Goal: Transaction & Acquisition: Purchase product/service

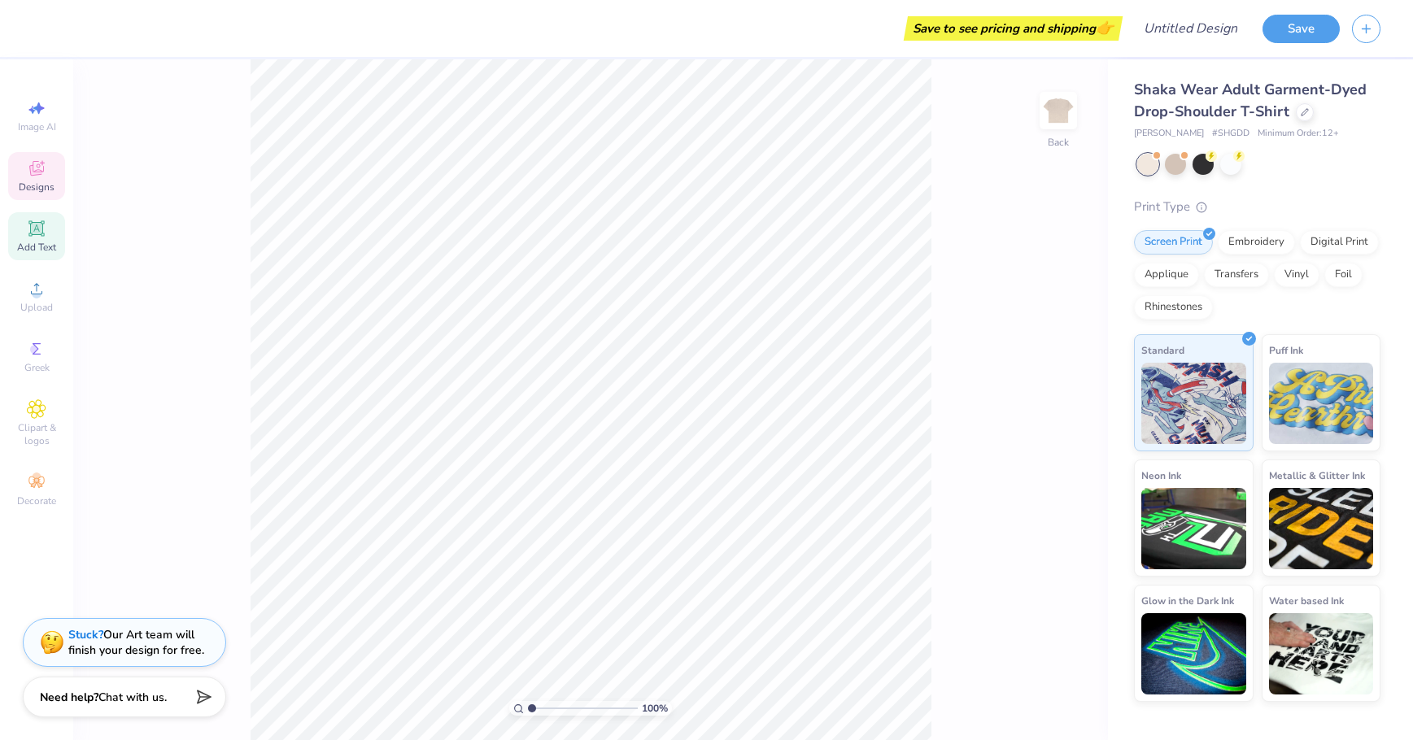
click at [33, 216] on div "Add Text" at bounding box center [36, 236] width 57 height 48
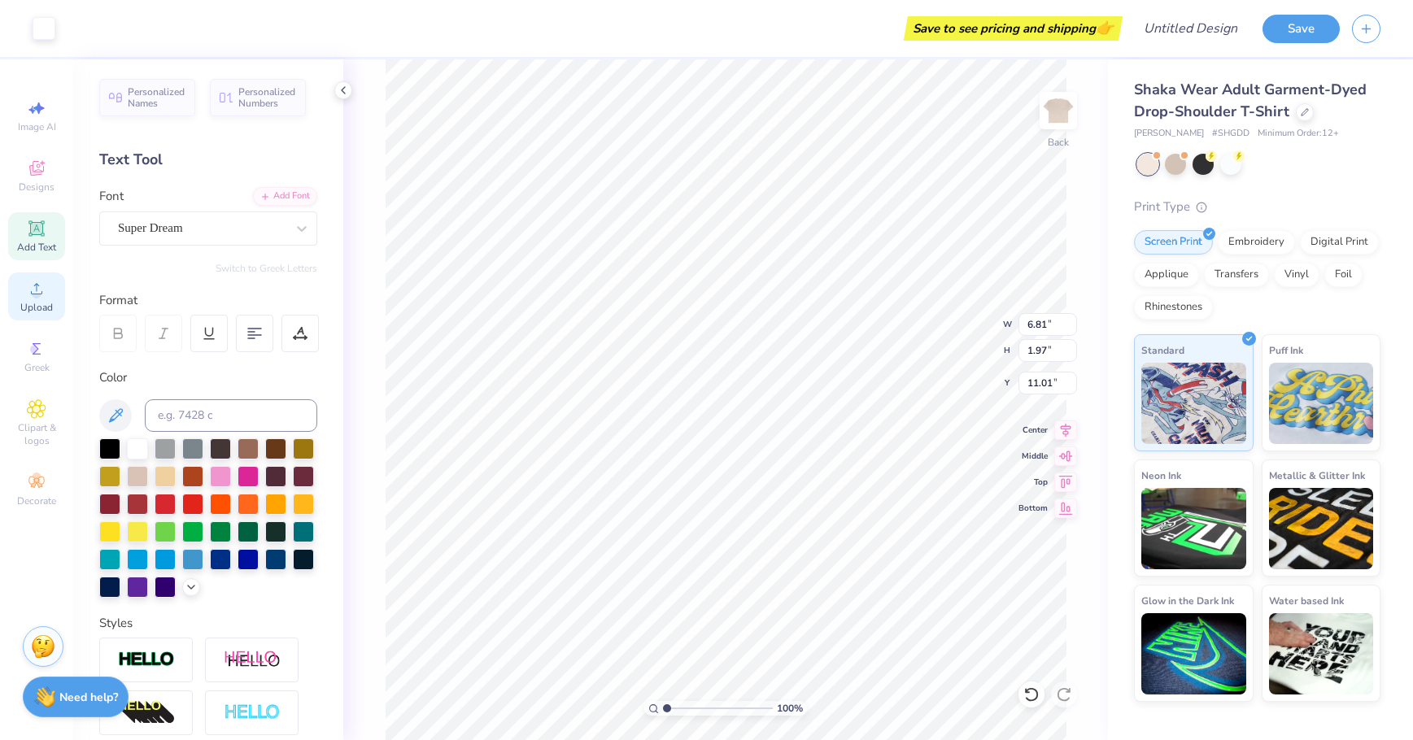
click at [26, 287] on div "Upload" at bounding box center [36, 297] width 57 height 48
click at [28, 294] on icon at bounding box center [37, 289] width 20 height 20
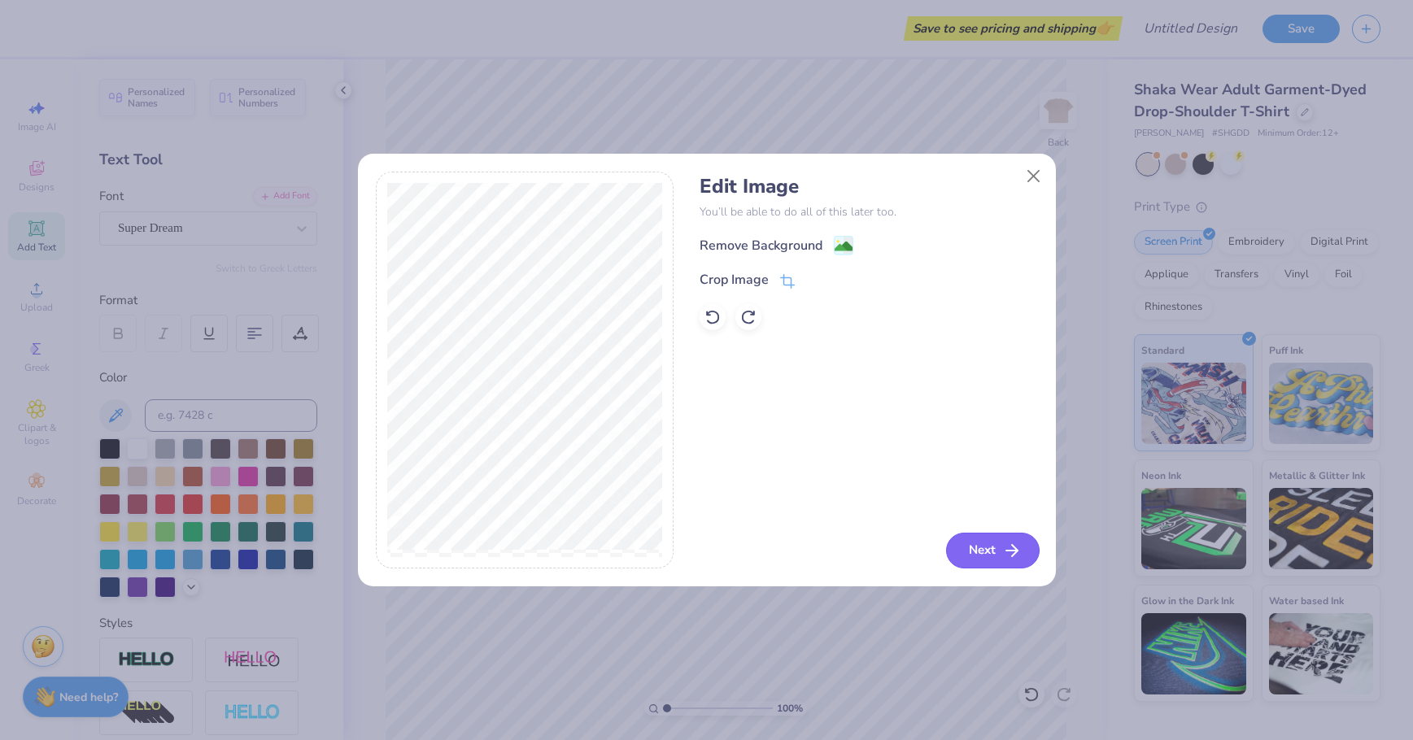
click at [993, 554] on button "Next" at bounding box center [993, 551] width 94 height 36
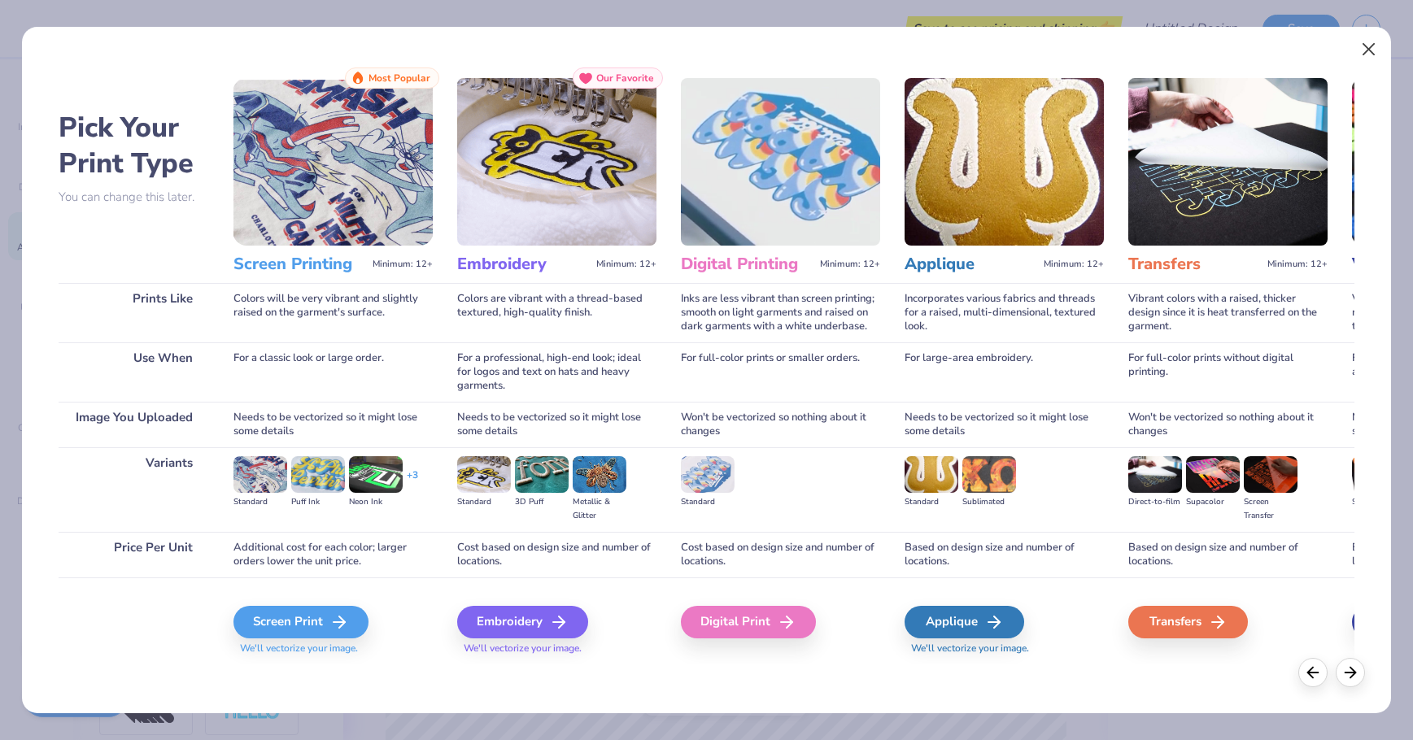
click at [1371, 47] on button "Close" at bounding box center [1369, 49] width 31 height 31
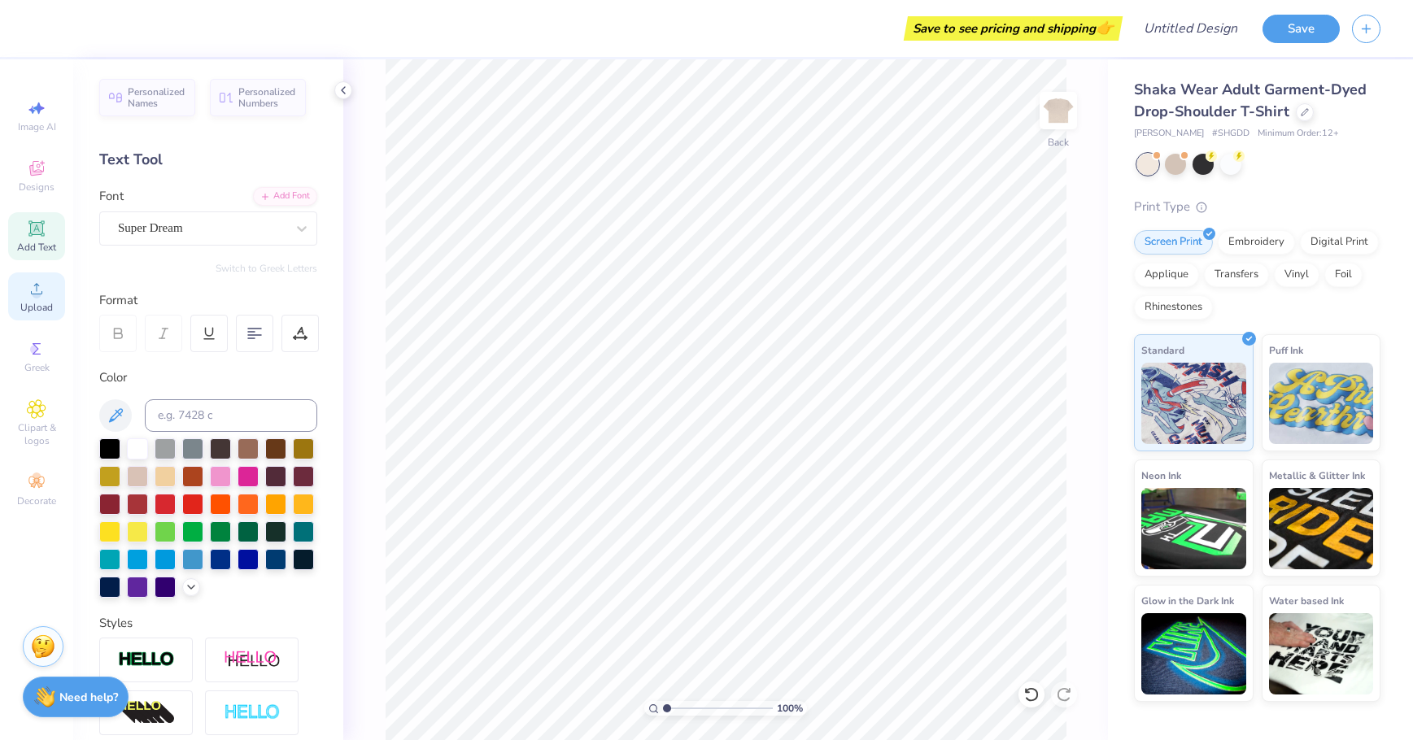
click at [47, 312] on span "Upload" at bounding box center [36, 307] width 33 height 13
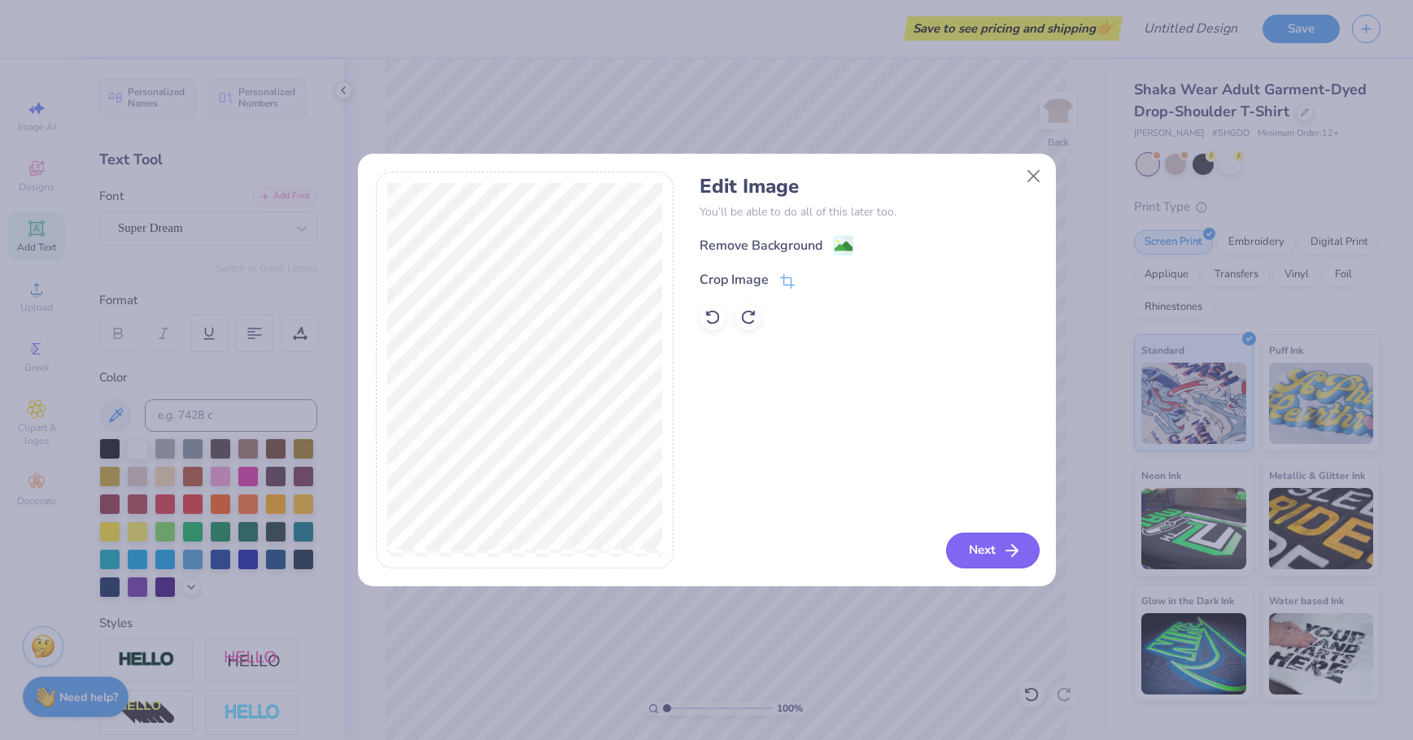
click at [1012, 552] on icon "button" at bounding box center [1012, 551] width 20 height 20
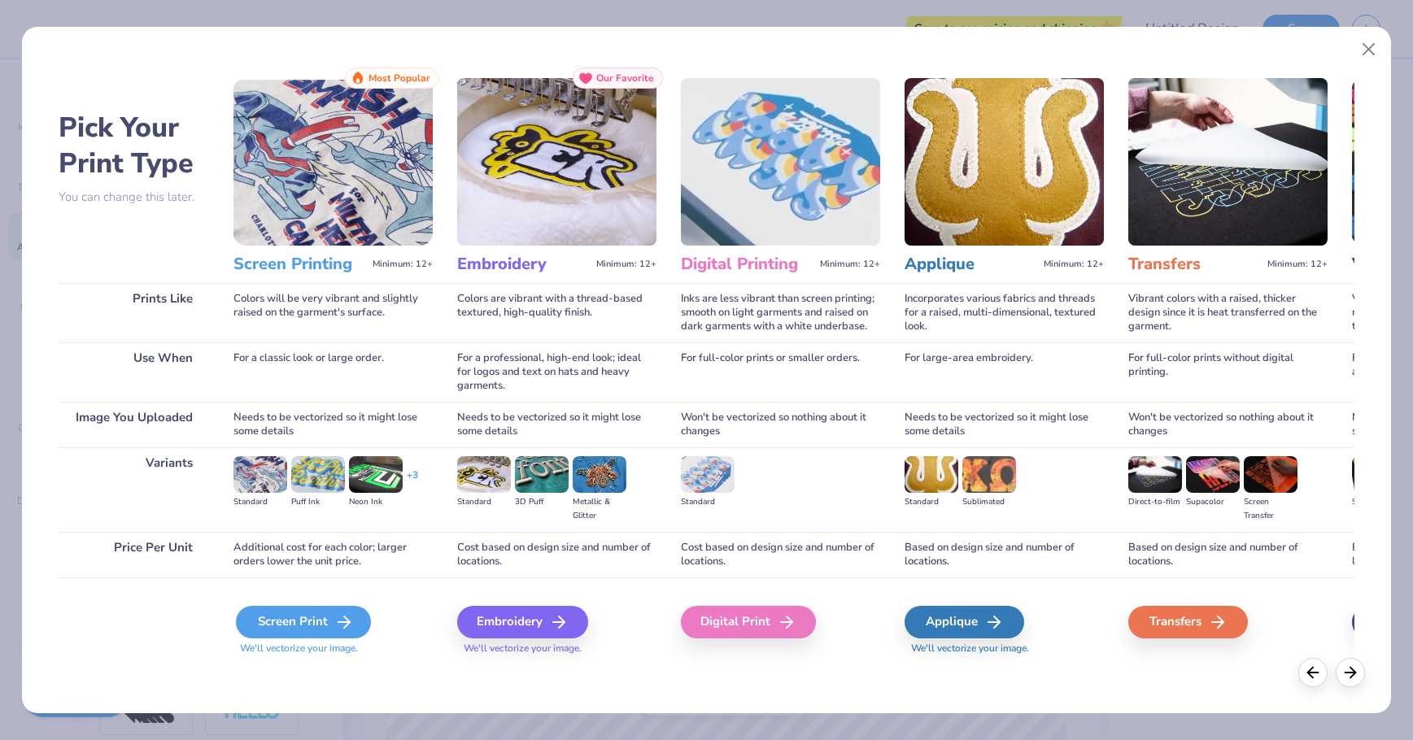
click at [329, 614] on div "Screen Print" at bounding box center [303, 622] width 135 height 33
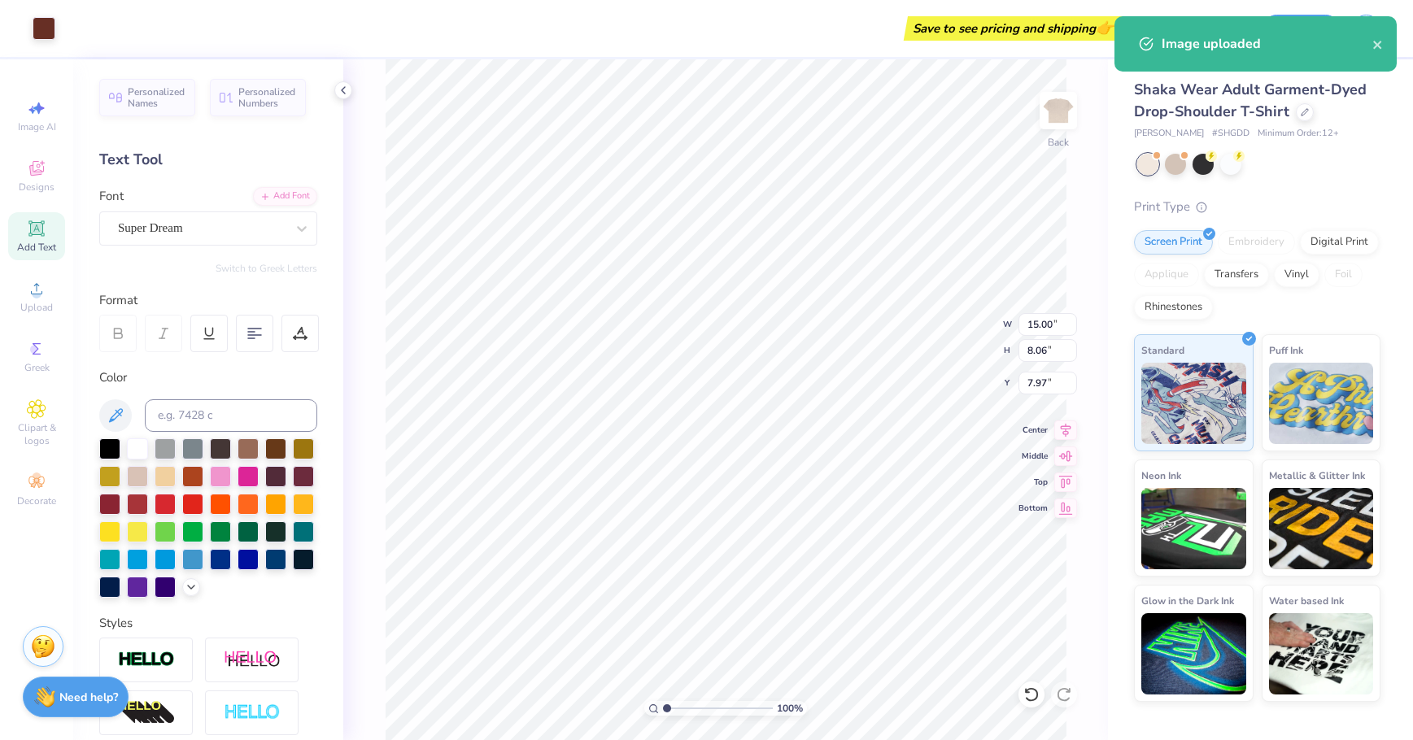
type input "3.00"
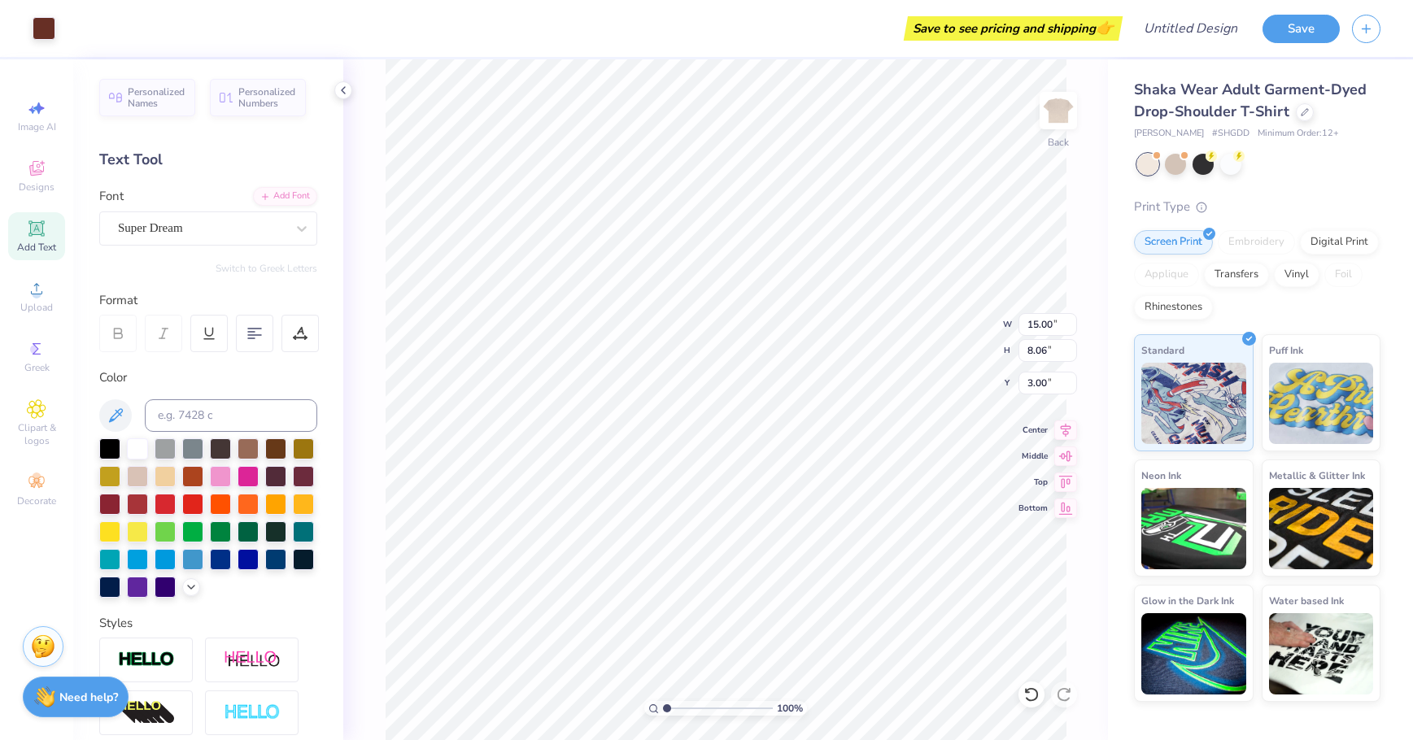
type input "4.19"
click at [31, 295] on icon at bounding box center [37, 289] width 20 height 20
click at [28, 304] on span "Upload" at bounding box center [36, 307] width 33 height 13
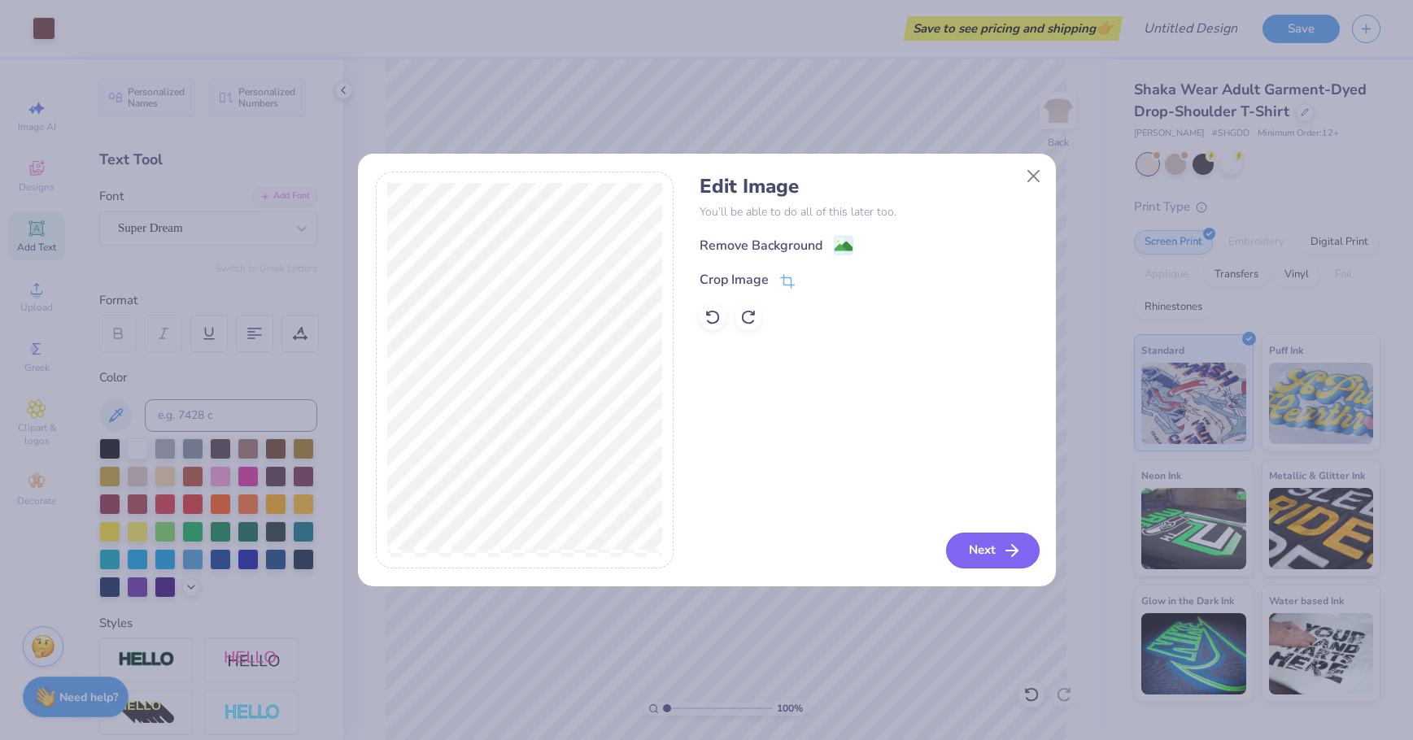
click at [996, 558] on button "Next" at bounding box center [993, 551] width 94 height 36
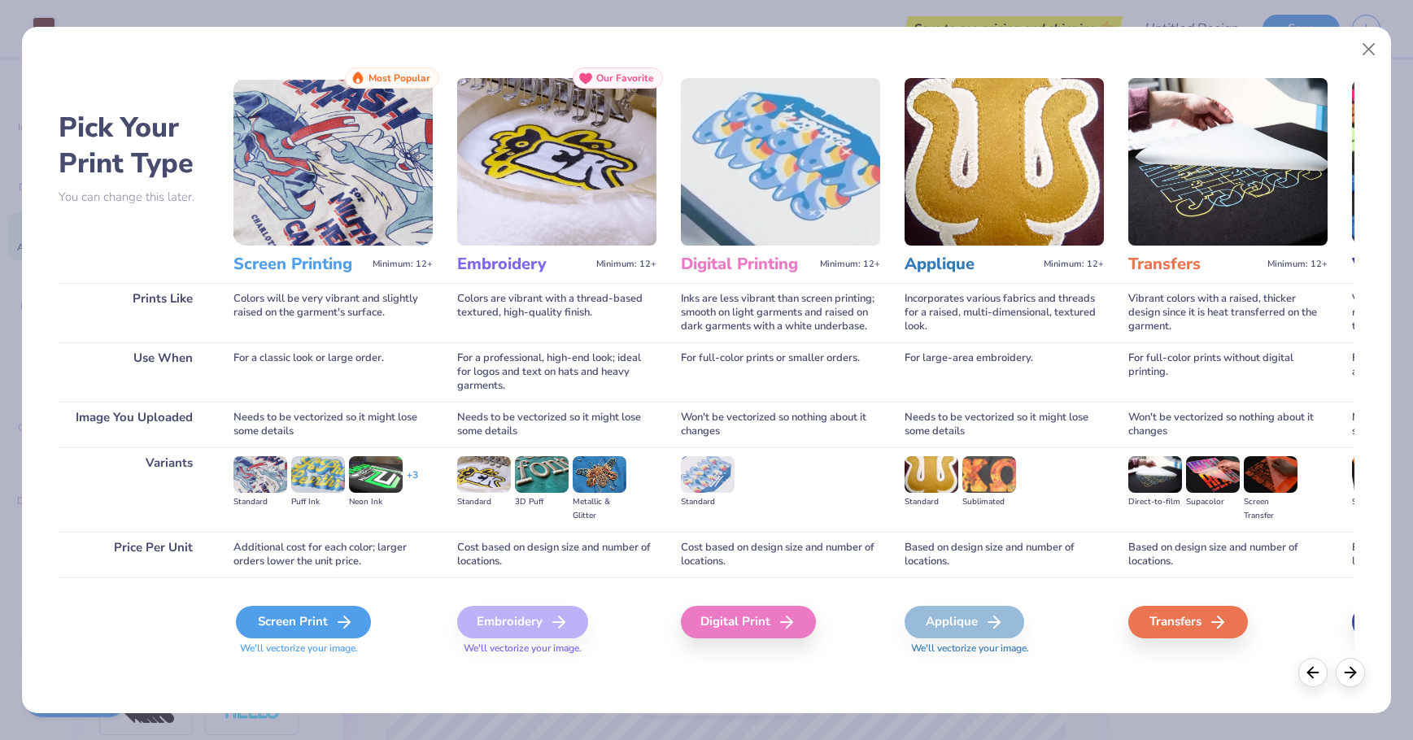
click at [342, 608] on div "Screen Print" at bounding box center [303, 622] width 135 height 33
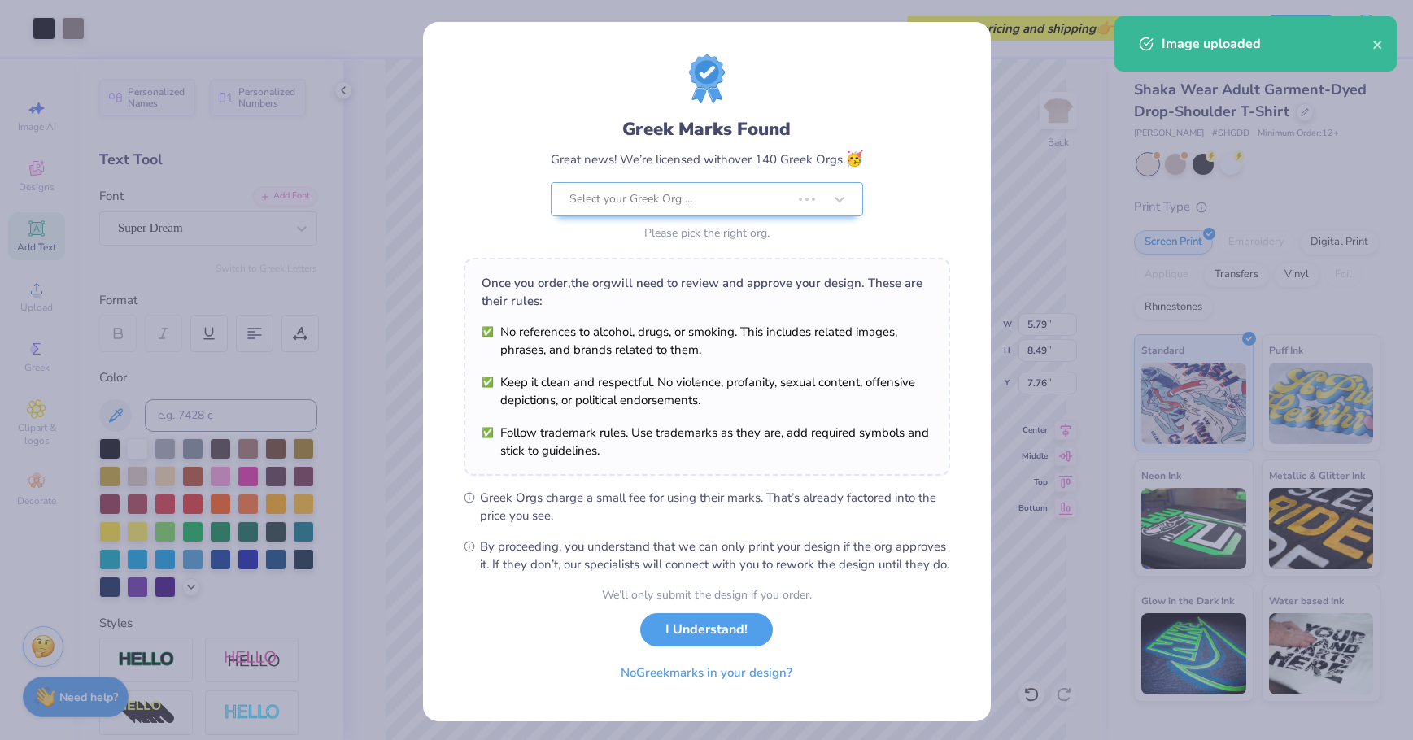
click at [794, 569] on body "Art colors Save to see pricing and shipping 👉 Design Title Save Image AI Design…" at bounding box center [706, 370] width 1413 height 740
type input "12.26"
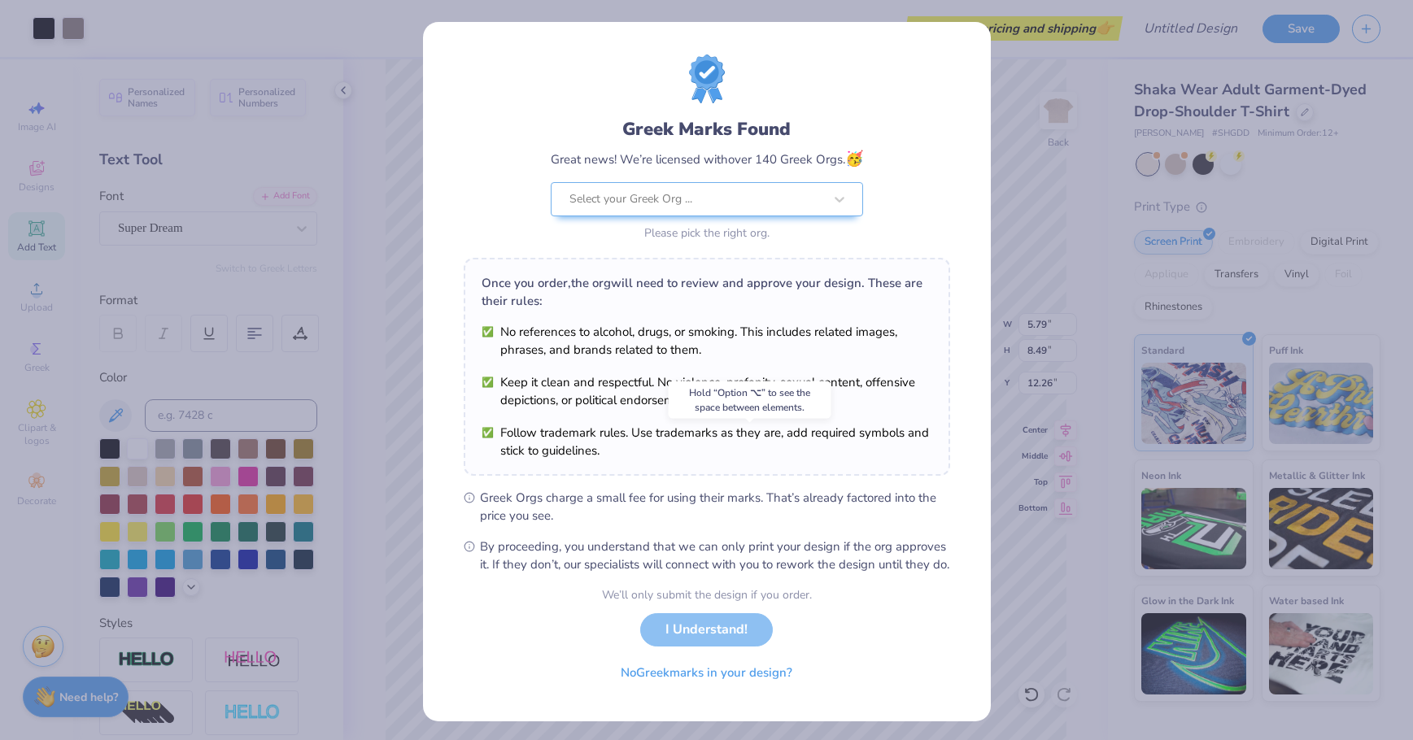
click at [728, 642] on div "We’ll only submit the design if you order. I Understand! No Greek marks in your…" at bounding box center [707, 637] width 210 height 102
click at [646, 189] on div at bounding box center [696, 199] width 254 height 21
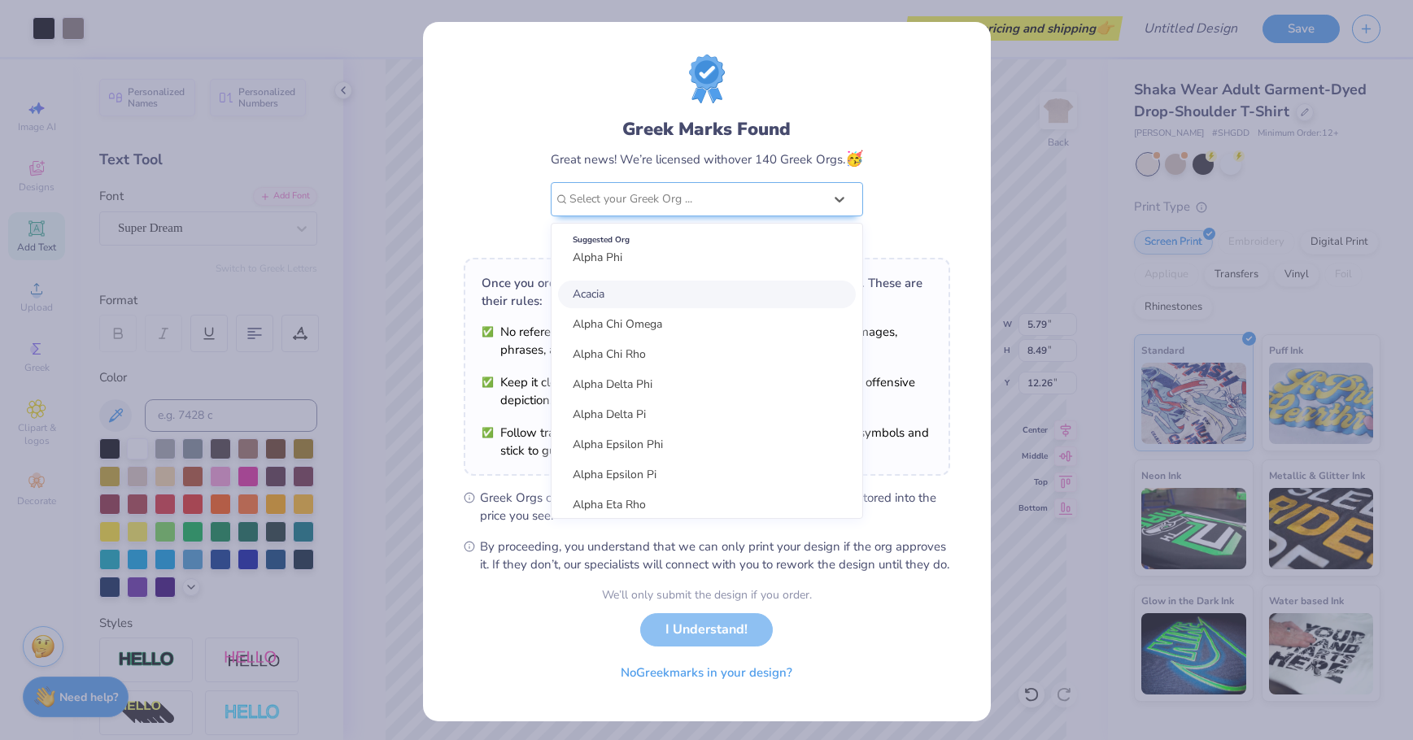
click at [824, 89] on div "Greek Marks Found Great news! We’re licensed with over 140 Greek Orgs. 🥳 option…" at bounding box center [707, 150] width 486 height 190
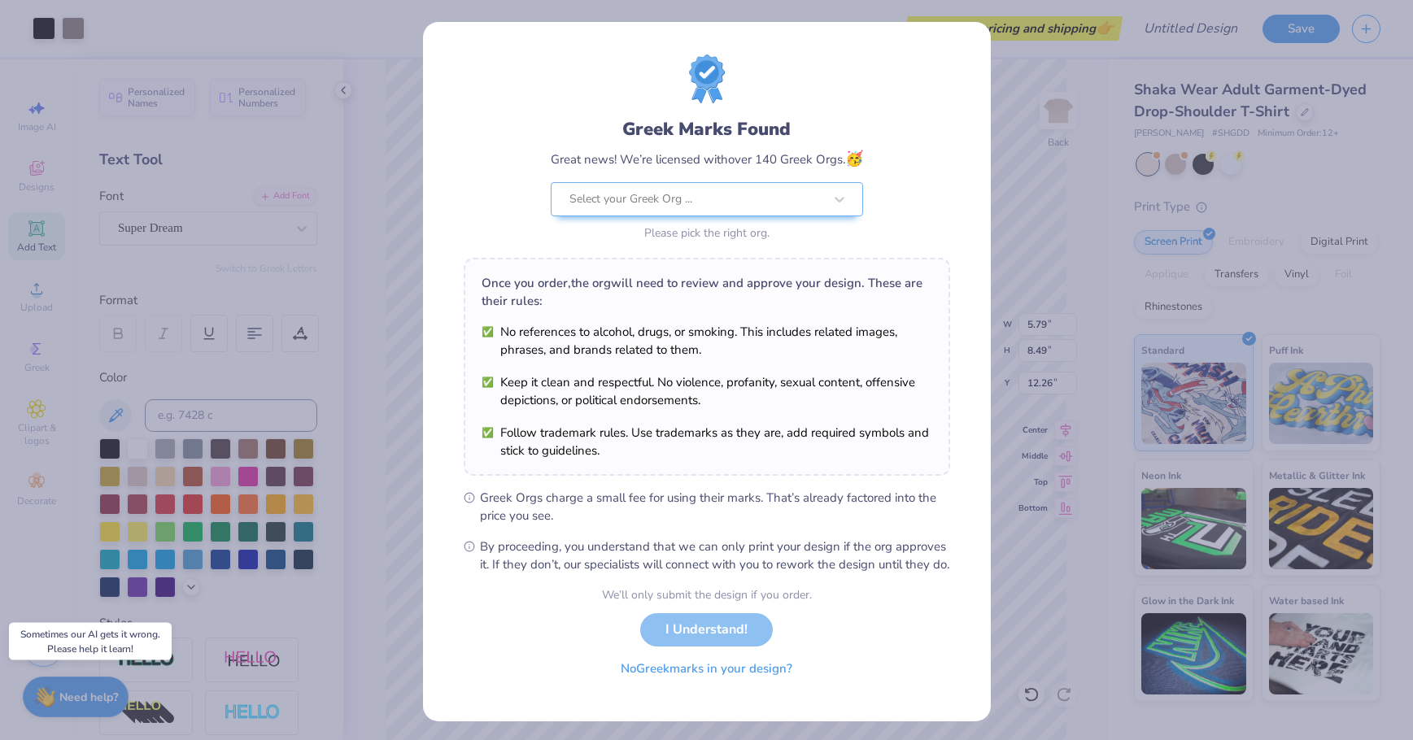
click at [718, 686] on button "No Greek marks in your design?" at bounding box center [706, 668] width 199 height 33
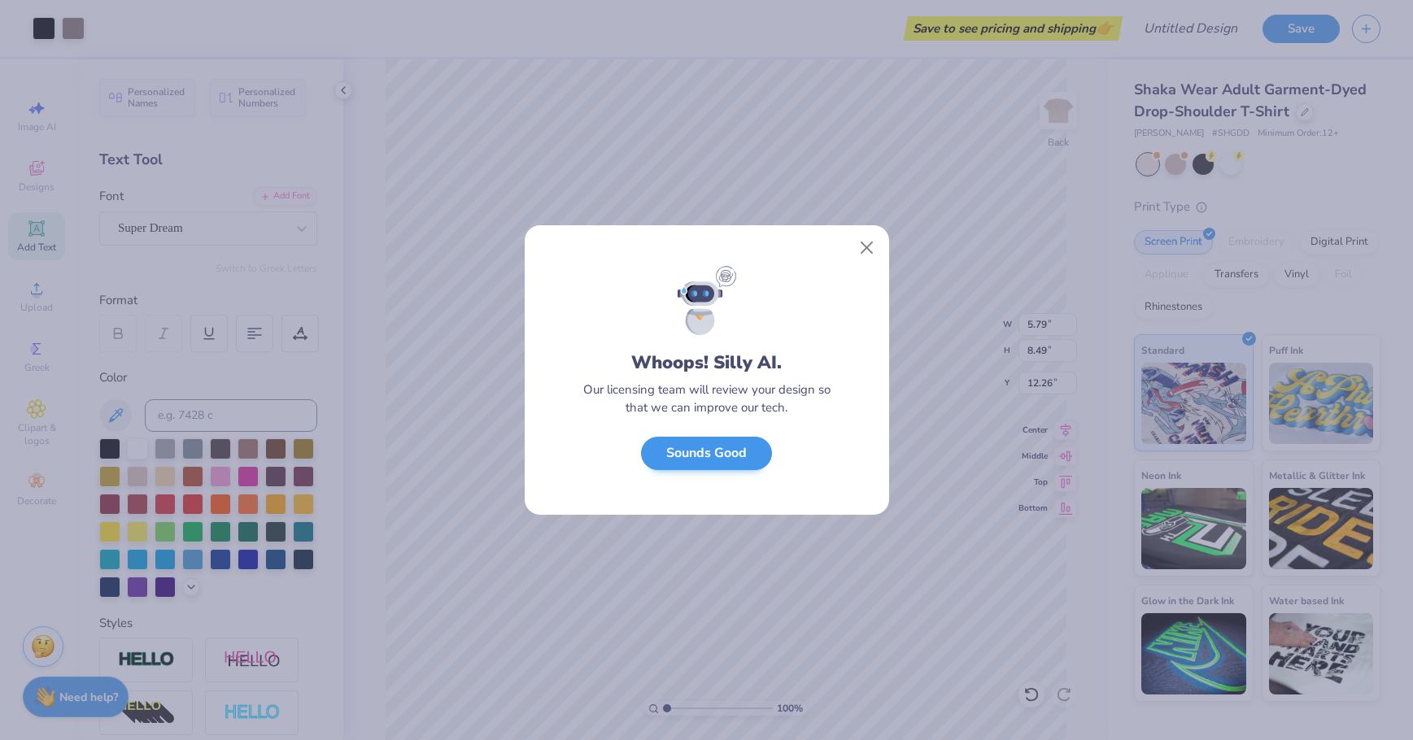
click at [724, 459] on button "Sounds Good" at bounding box center [706, 453] width 131 height 33
click at [724, 459] on div "Whoops! Silly AI. Our licensing team will review your design so that we can imp…" at bounding box center [707, 390] width 364 height 249
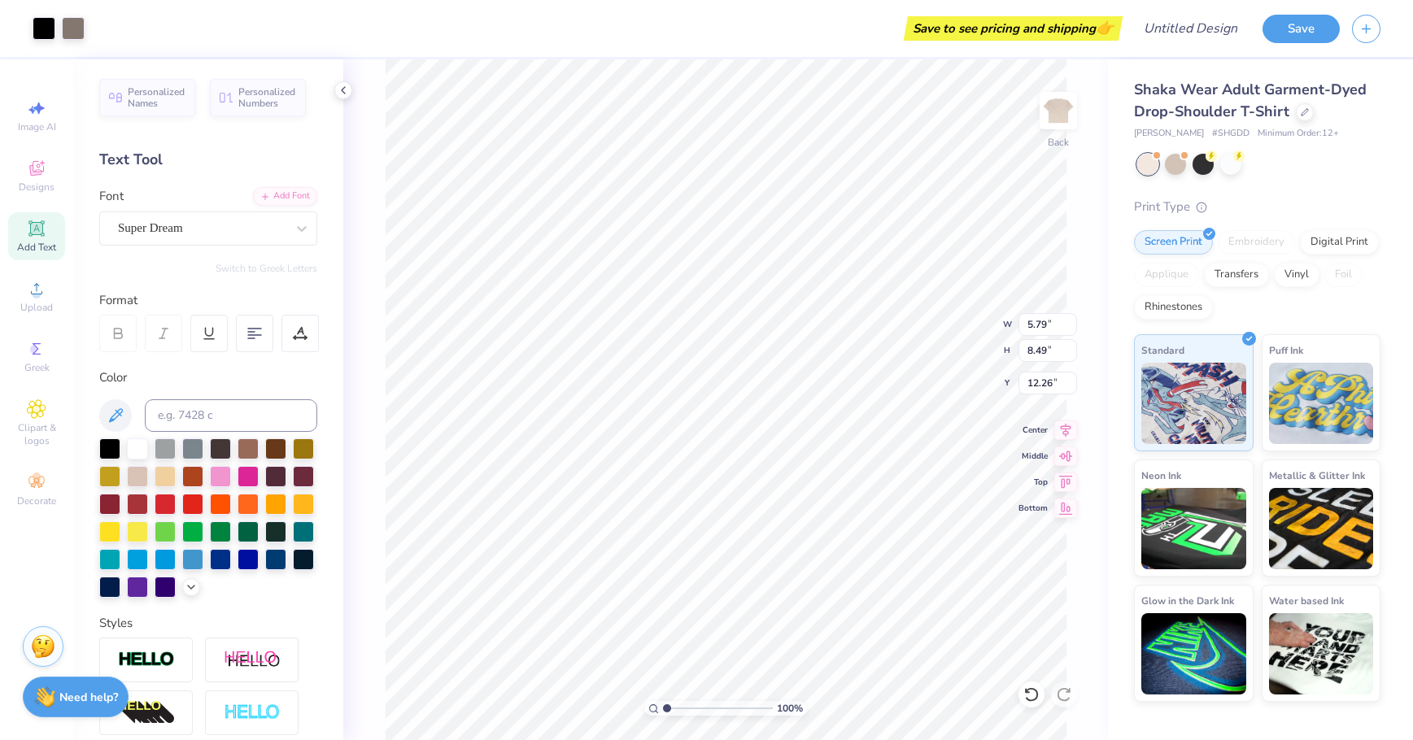
type input "2.54"
type input "3.72"
type input "13.59"
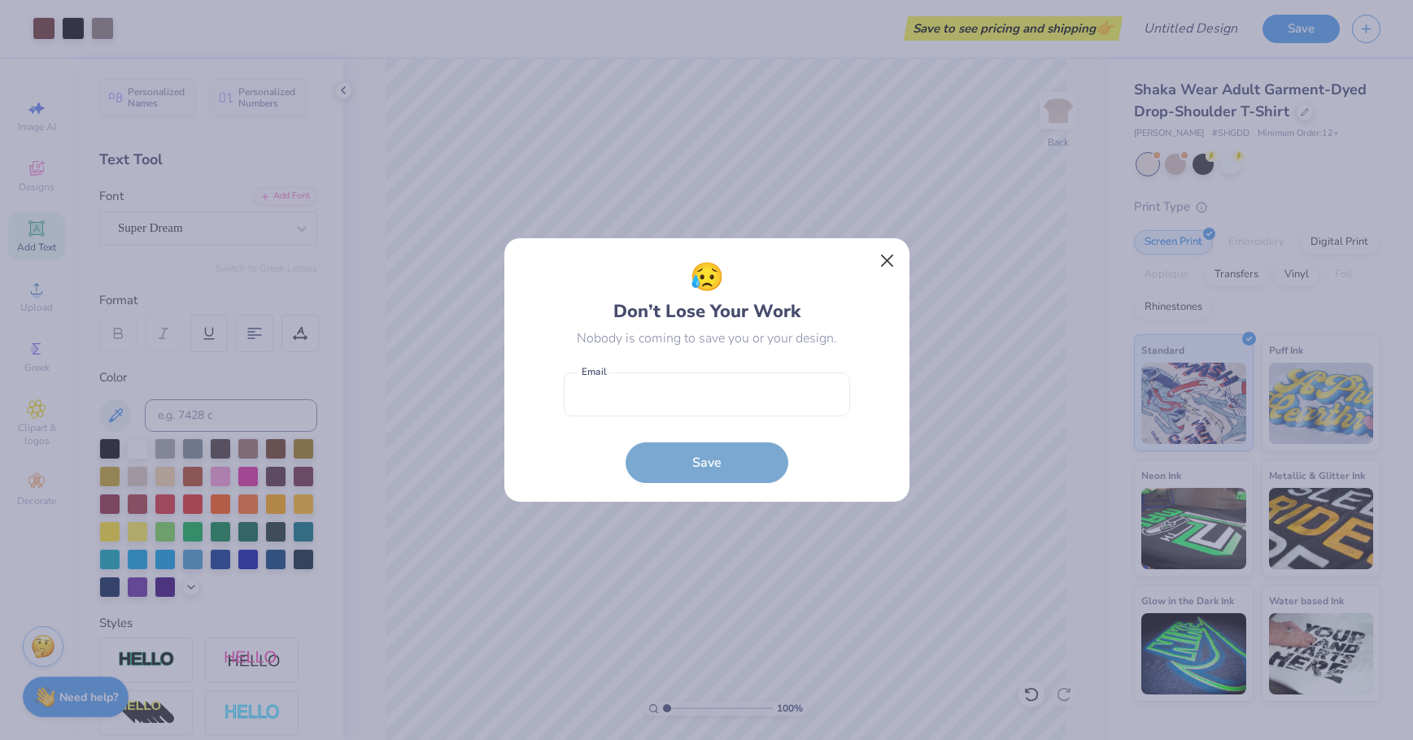
click at [881, 261] on button "Close" at bounding box center [886, 261] width 31 height 31
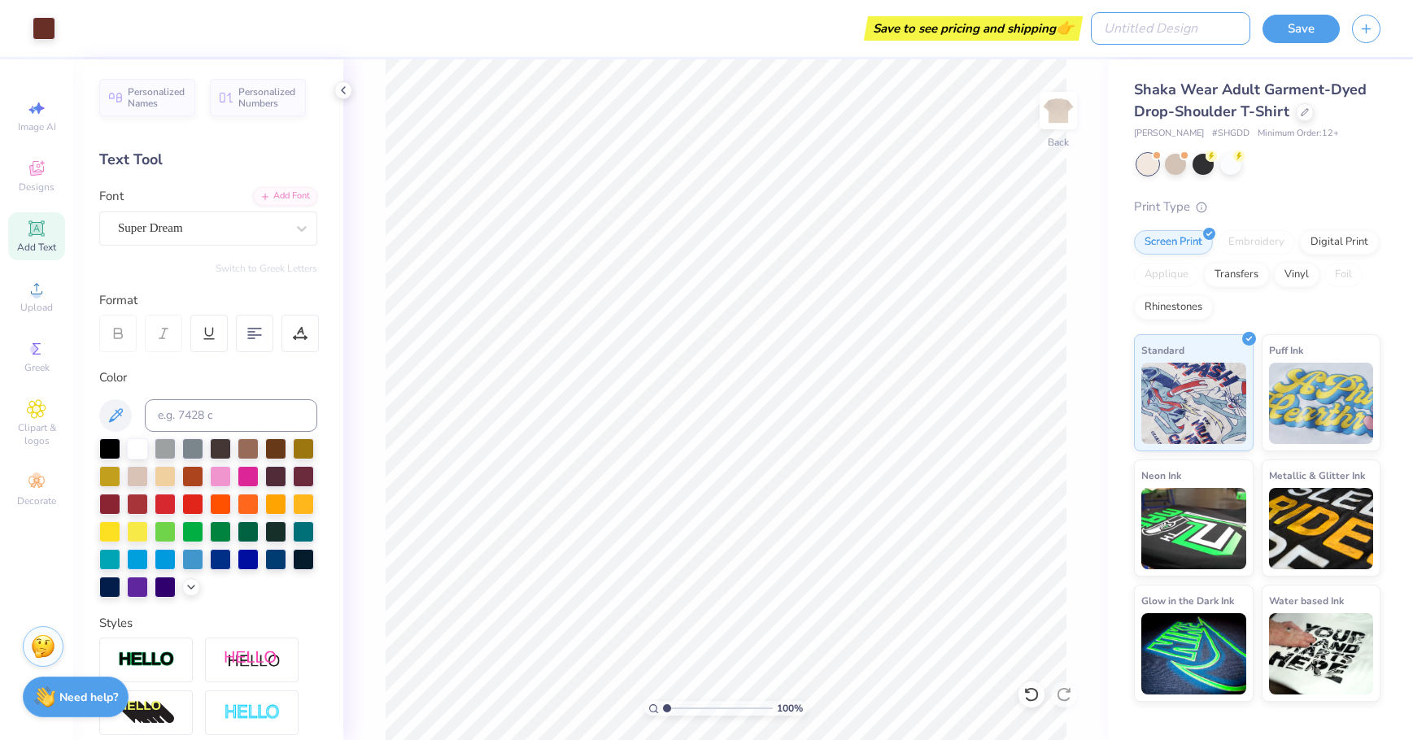
click at [1188, 11] on div "Design Title" at bounding box center [1170, 28] width 159 height 57
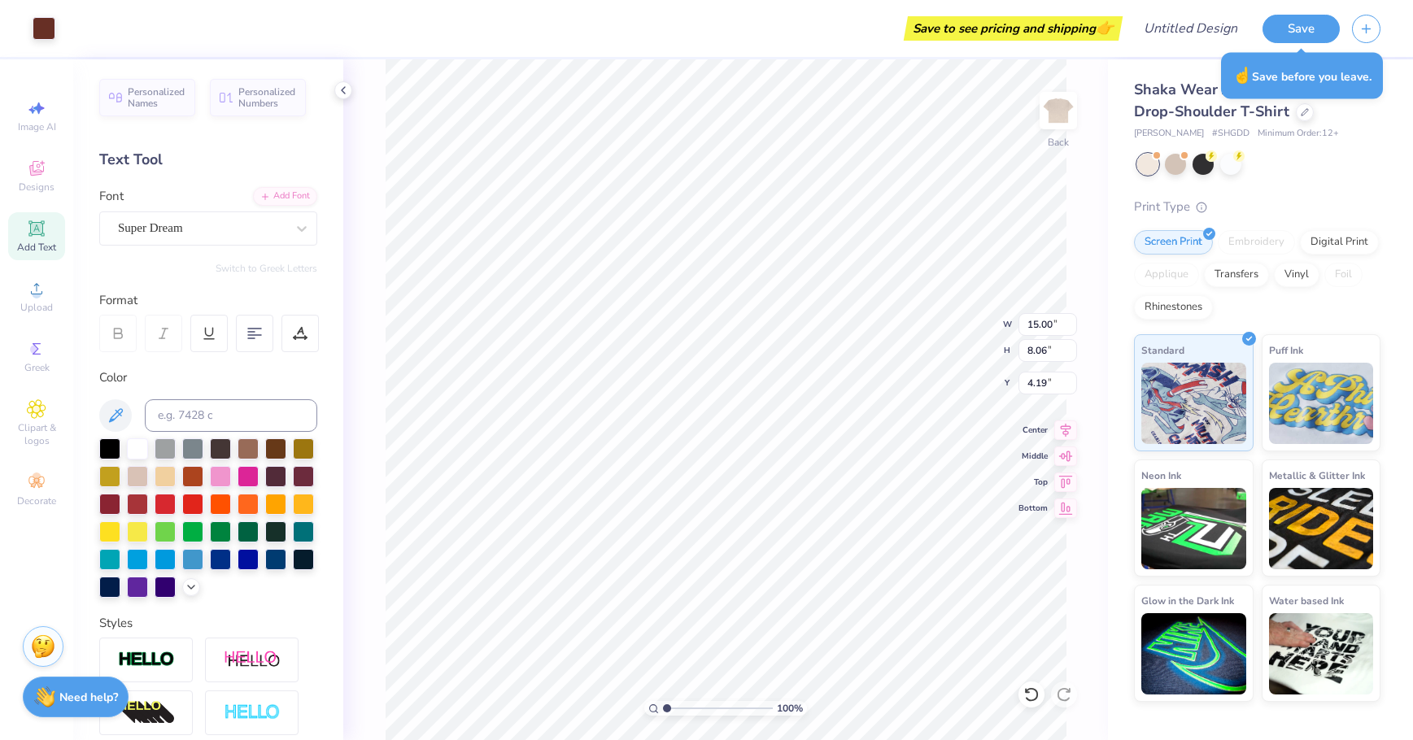
type input "3.94"
type input "3.31"
type textarea "x"
type input "3.31"
type textarea "x"
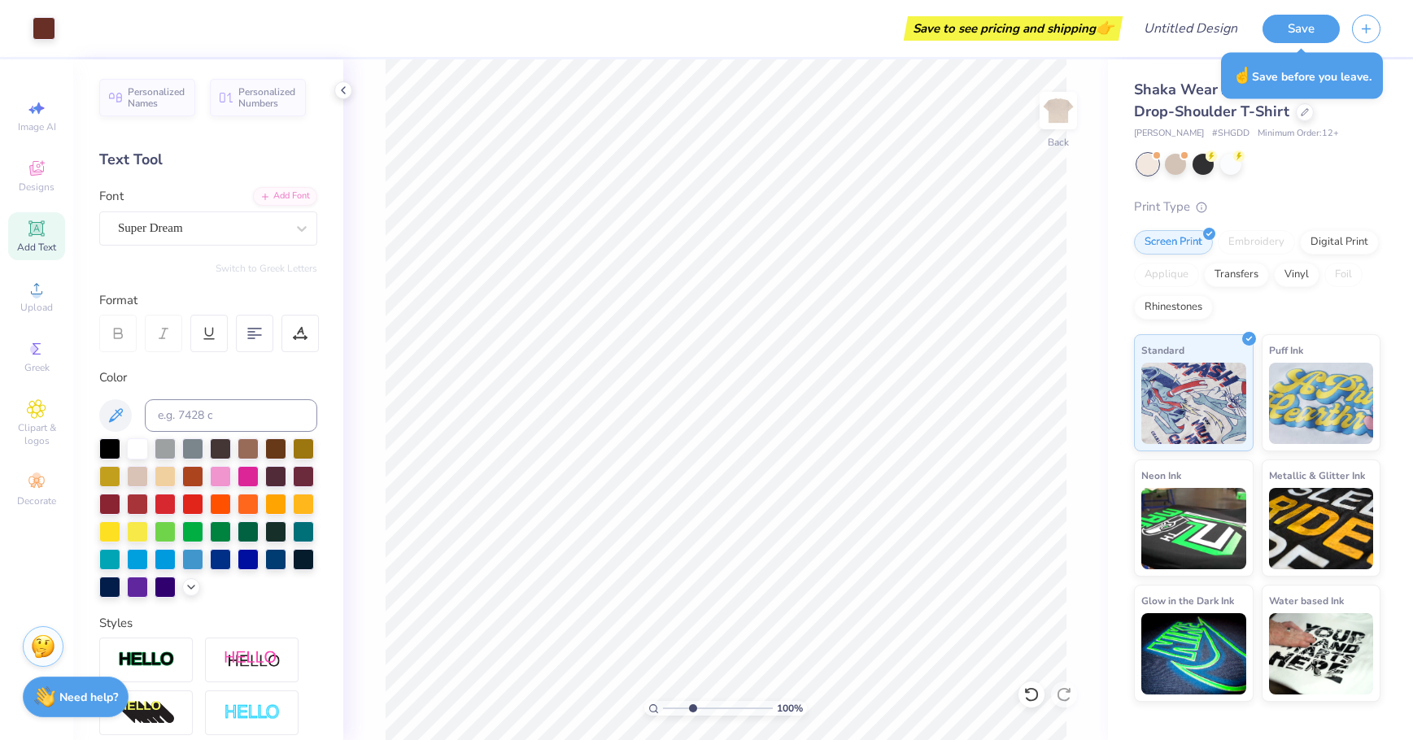
click at [692, 705] on input "range" at bounding box center [718, 708] width 110 height 15
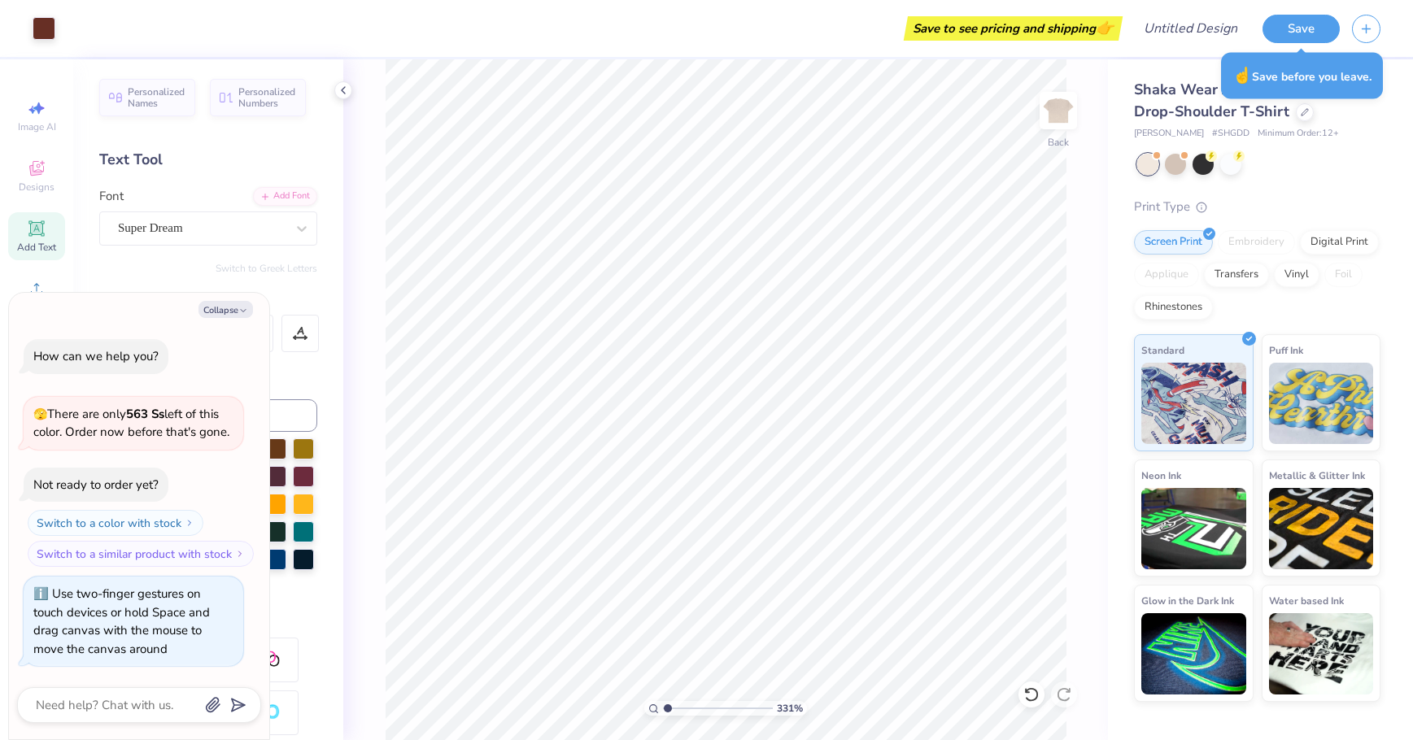
click at [668, 708] on input "range" at bounding box center [718, 708] width 110 height 15
click at [681, 707] on input "range" at bounding box center [718, 708] width 110 height 15
click at [678, 708] on input "range" at bounding box center [718, 708] width 110 height 15
type input "1.22"
click at [669, 709] on input "range" at bounding box center [718, 708] width 110 height 15
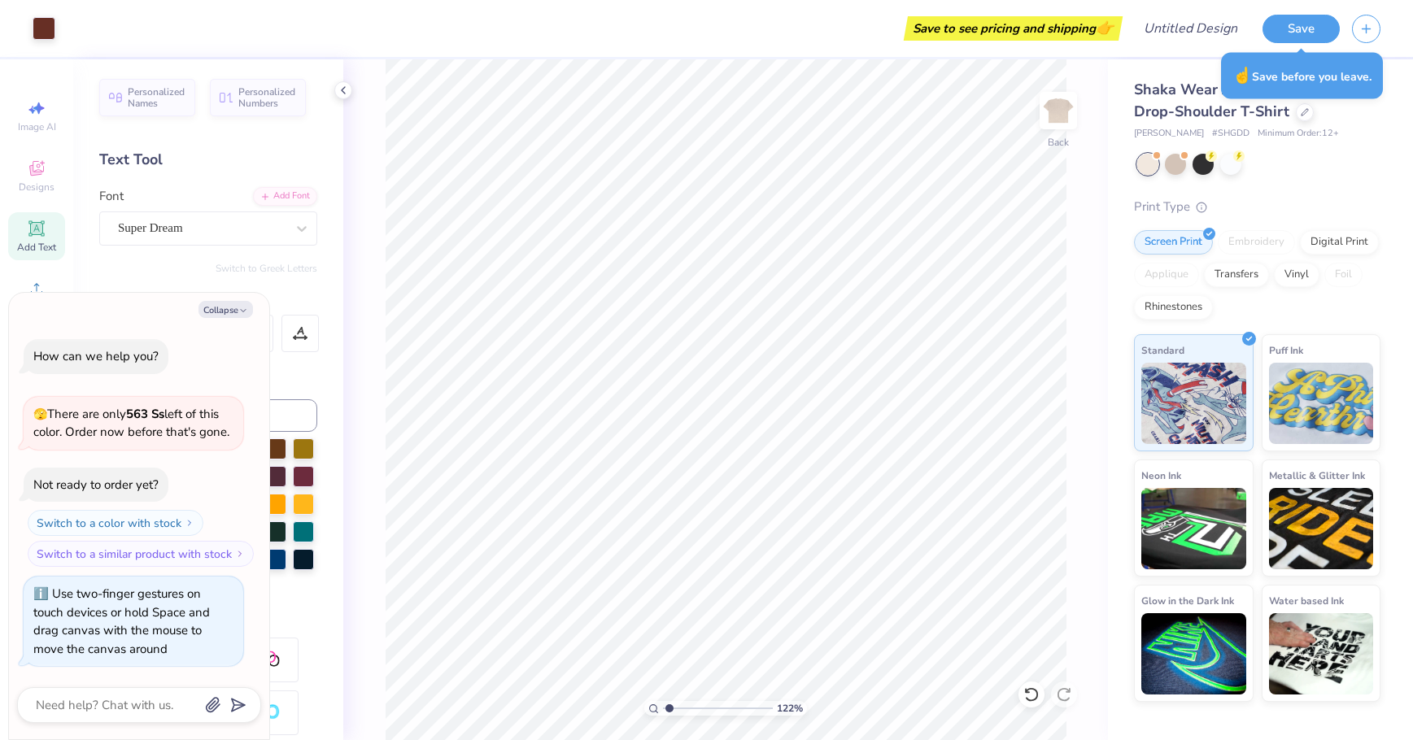
click at [1110, 440] on div "Shaka Wear Adult Garment-Dyed Drop-Shoulder T-Shirt Shaka Wear # SHGDD Minimum …" at bounding box center [1260, 380] width 305 height 643
click at [1031, 693] on icon at bounding box center [1031, 695] width 16 height 16
click at [1030, 693] on icon at bounding box center [1031, 695] width 16 height 16
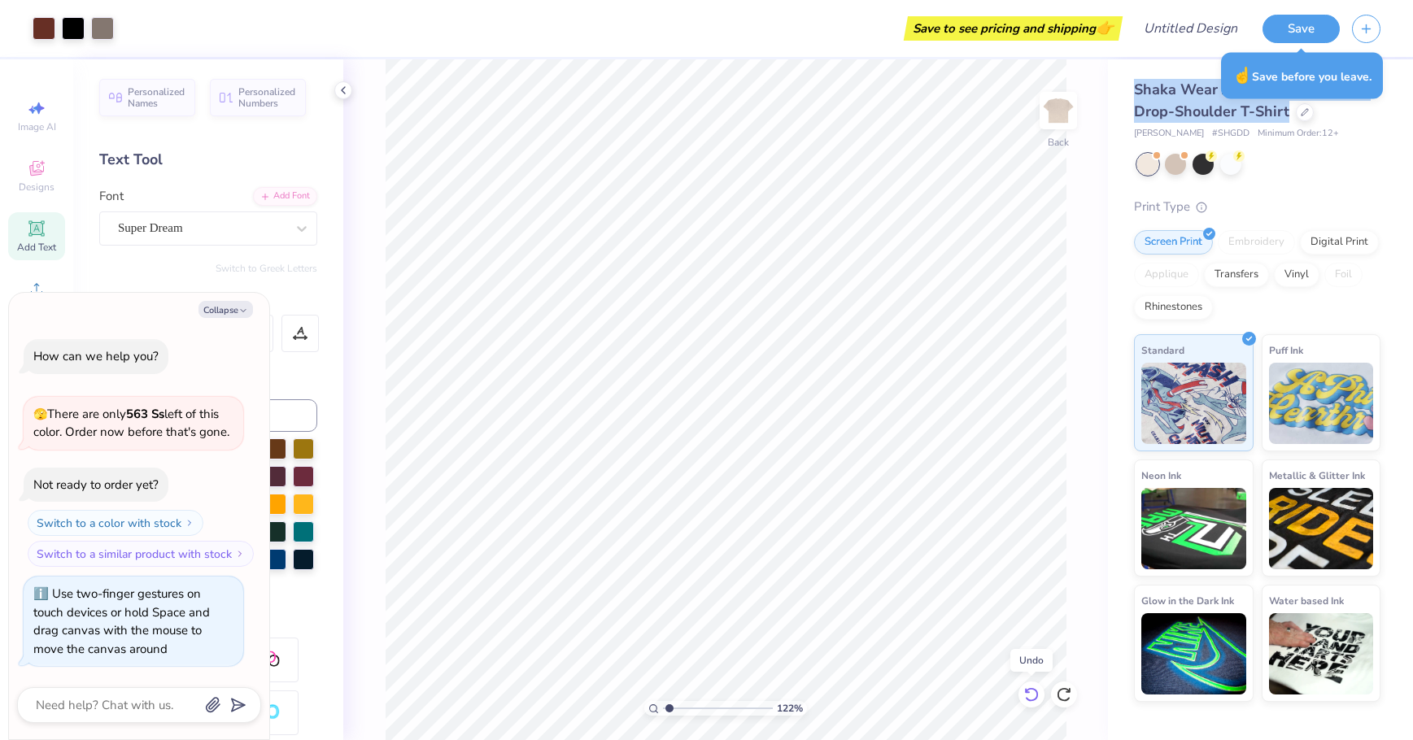
click at [1030, 693] on icon at bounding box center [1031, 695] width 16 height 16
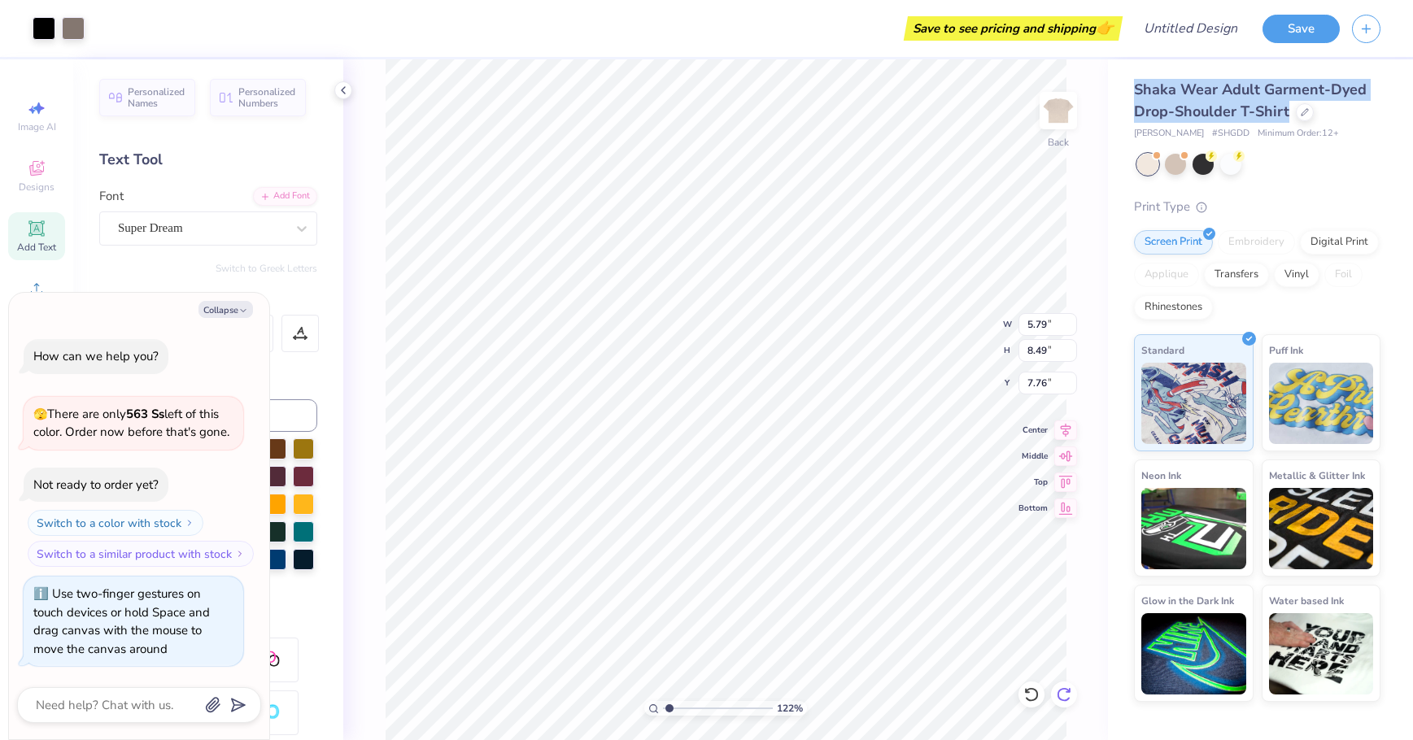
click at [1065, 696] on icon at bounding box center [1064, 695] width 16 height 16
type textarea "x"
type input "12.26"
click at [1065, 696] on icon at bounding box center [1064, 695] width 16 height 16
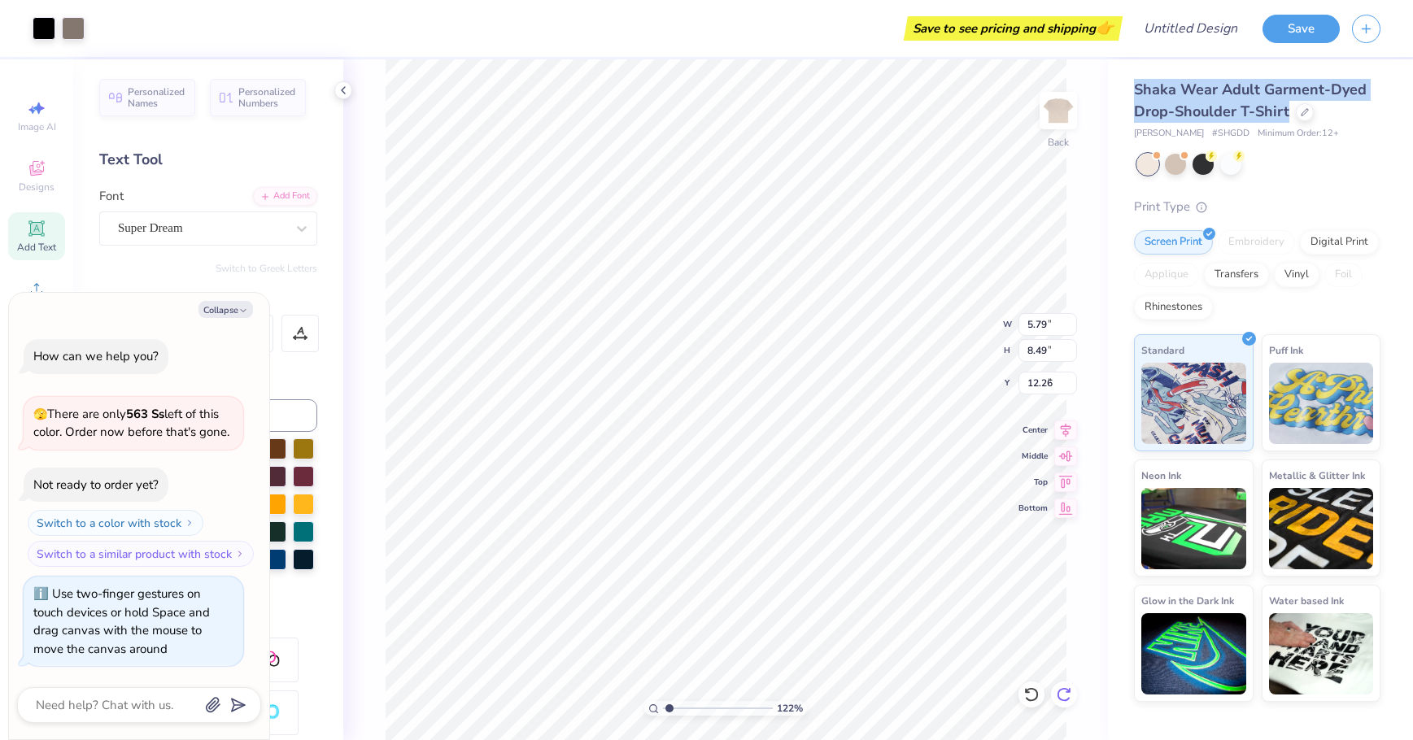
type textarea "x"
type input "2.54"
type input "3.72"
type textarea "x"
type input "13.59"
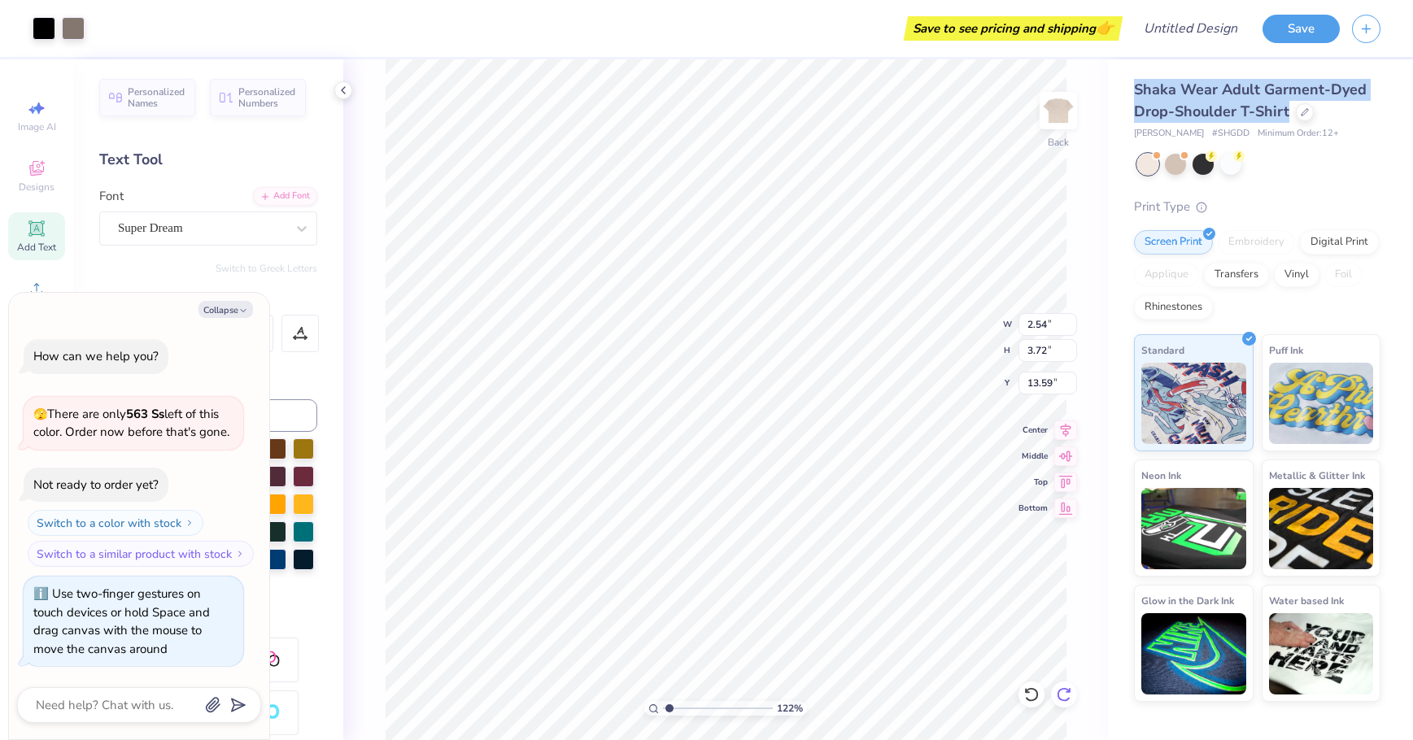
click at [1065, 696] on icon at bounding box center [1064, 695] width 16 height 16
click at [1064, 697] on icon at bounding box center [1064, 695] width 16 height 16
type textarea "x"
click at [706, 707] on input "range" at bounding box center [718, 708] width 110 height 15
click at [737, 703] on input "range" at bounding box center [718, 708] width 110 height 15
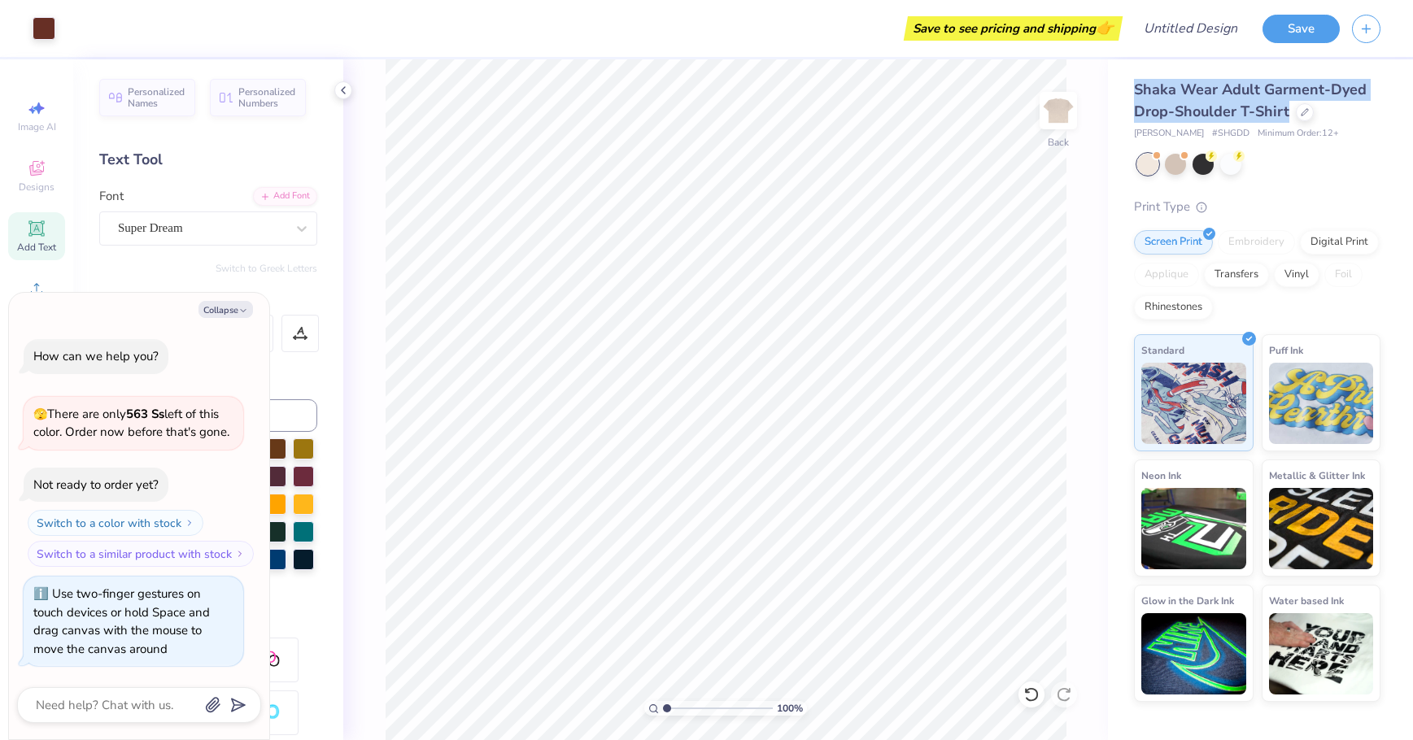
drag, startPoint x: 736, startPoint y: 709, endPoint x: 661, endPoint y: 707, distance: 74.9
click at [661, 710] on div "100 %" at bounding box center [725, 708] width 163 height 15
type input "1"
click at [662, 707] on div "100 %" at bounding box center [725, 708] width 163 height 15
click at [340, 95] on icon at bounding box center [343, 90] width 13 height 13
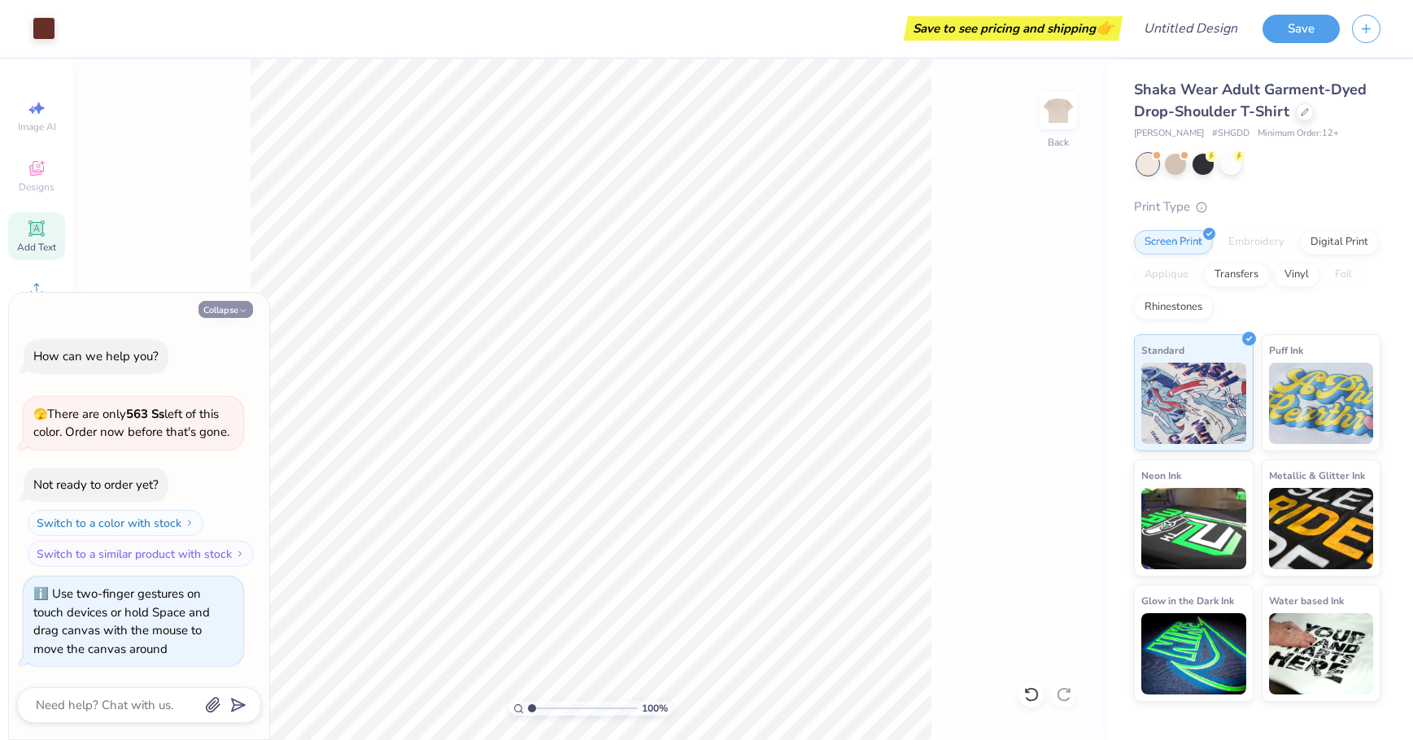
click at [238, 314] on icon "button" at bounding box center [243, 311] width 10 height 10
type textarea "x"
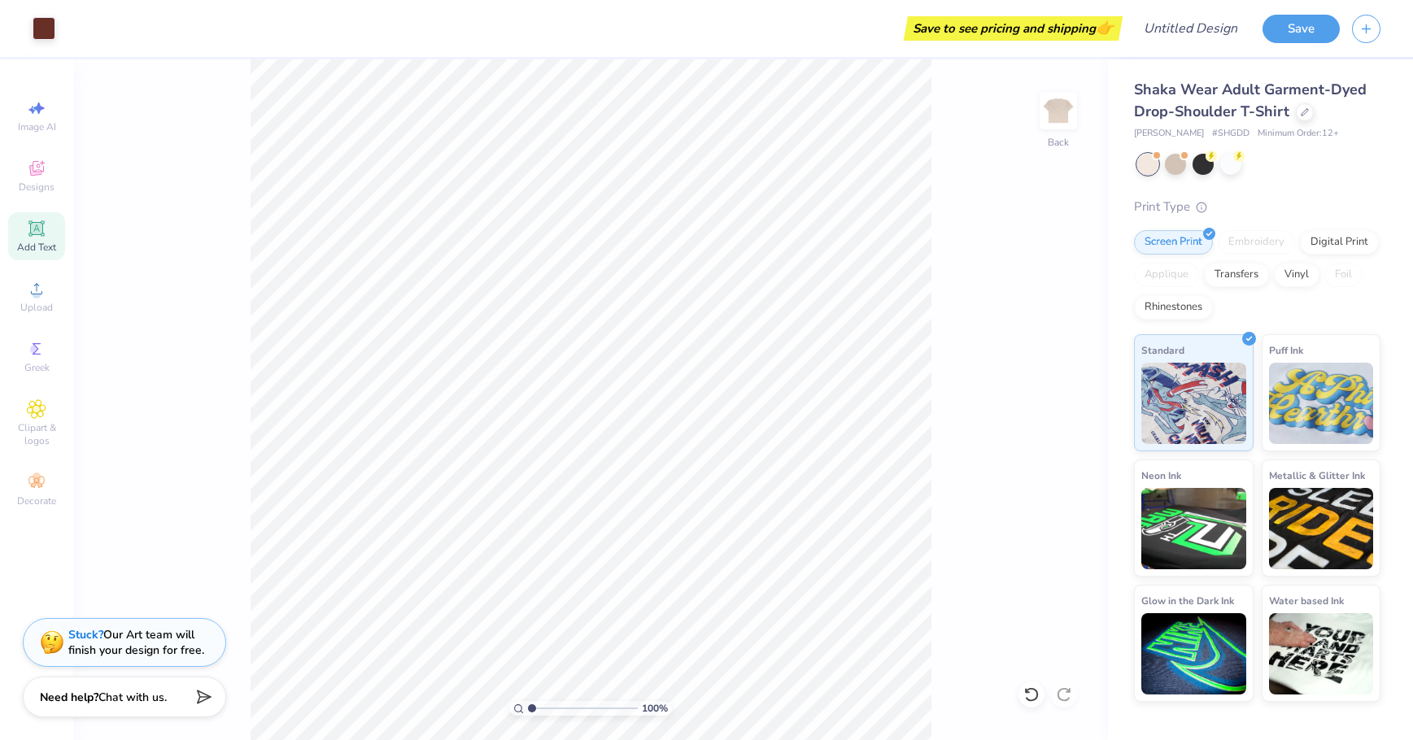
click at [325, 272] on div "100 % Back" at bounding box center [590, 399] width 1035 height 681
